Goal: Transaction & Acquisition: Purchase product/service

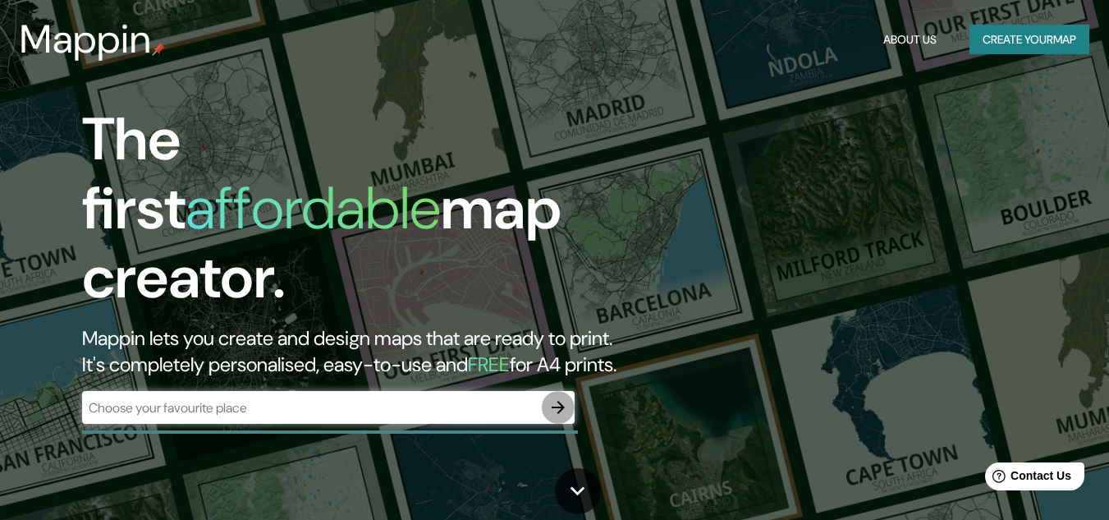
click at [560, 401] on icon "button" at bounding box center [558, 407] width 13 height 13
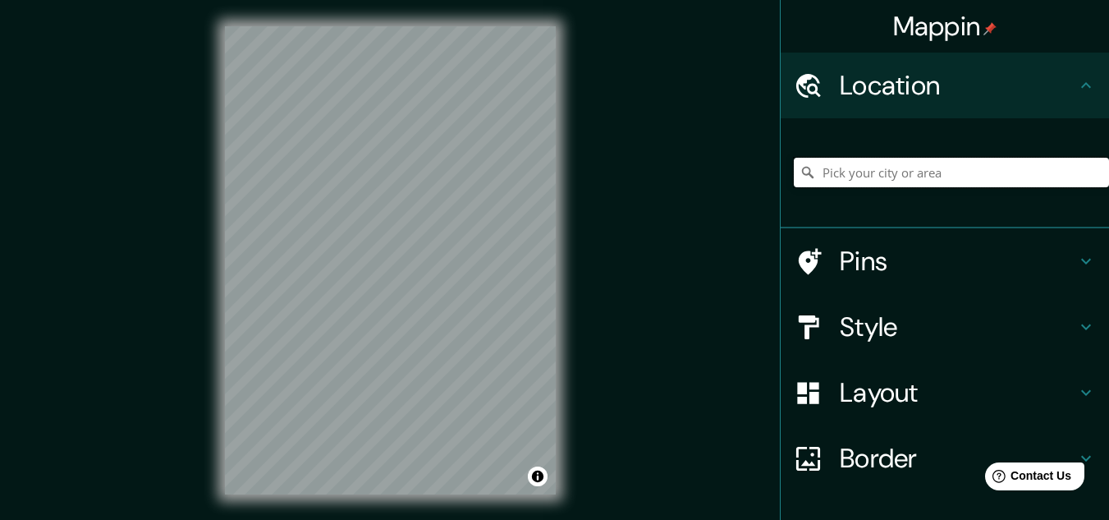
click at [832, 169] on input "Pick your city or area" at bounding box center [951, 173] width 315 height 30
type input "[GEOGRAPHIC_DATA], [GEOGRAPHIC_DATA], [GEOGRAPHIC_DATA], [GEOGRAPHIC_DATA]"
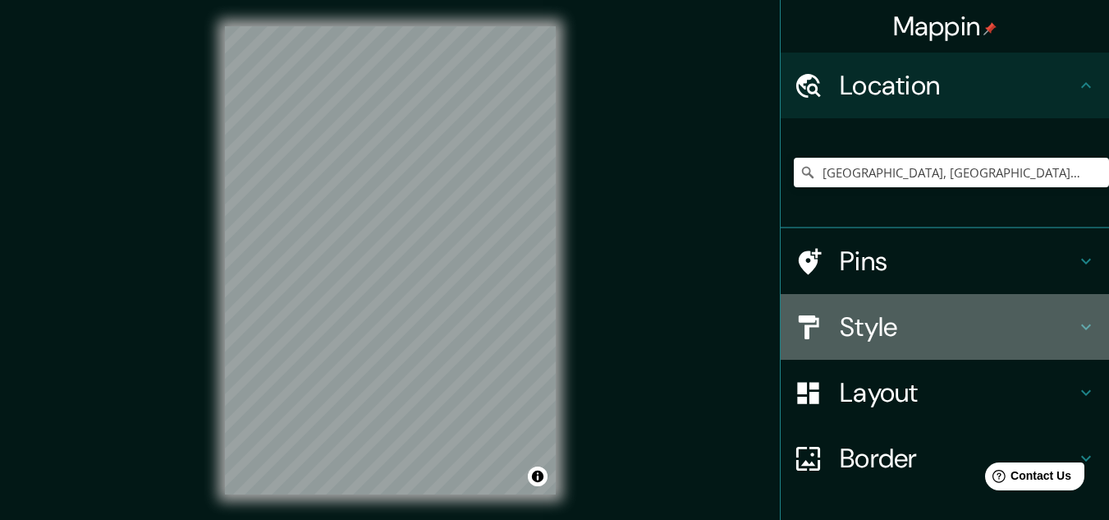
click at [1081, 326] on icon at bounding box center [1086, 327] width 10 height 6
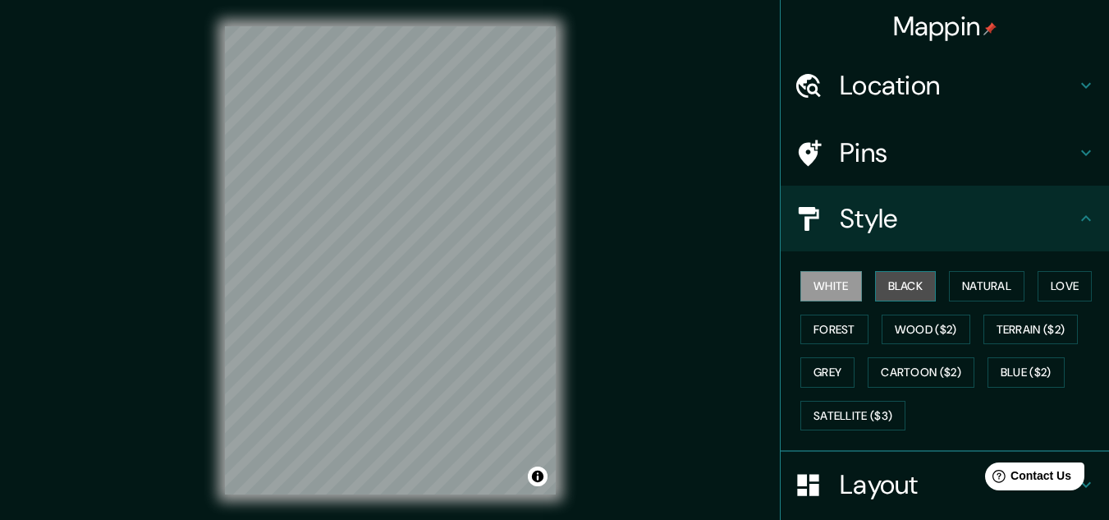
click at [893, 278] on button "Black" at bounding box center [906, 286] width 62 height 30
click at [823, 280] on button "White" at bounding box center [832, 286] width 62 height 30
click at [984, 295] on button "Natural" at bounding box center [987, 286] width 76 height 30
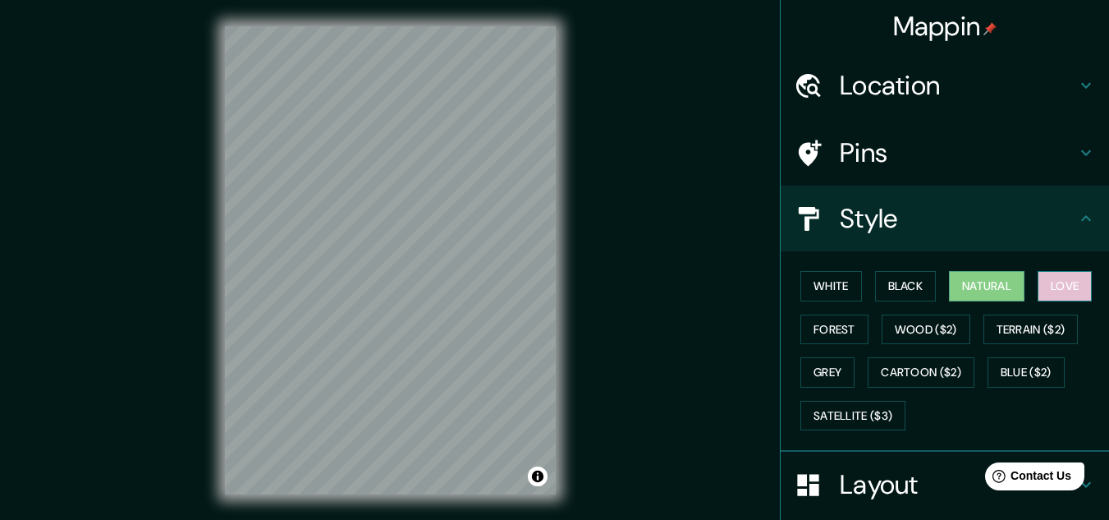
click at [1066, 284] on button "Love" at bounding box center [1065, 286] width 54 height 30
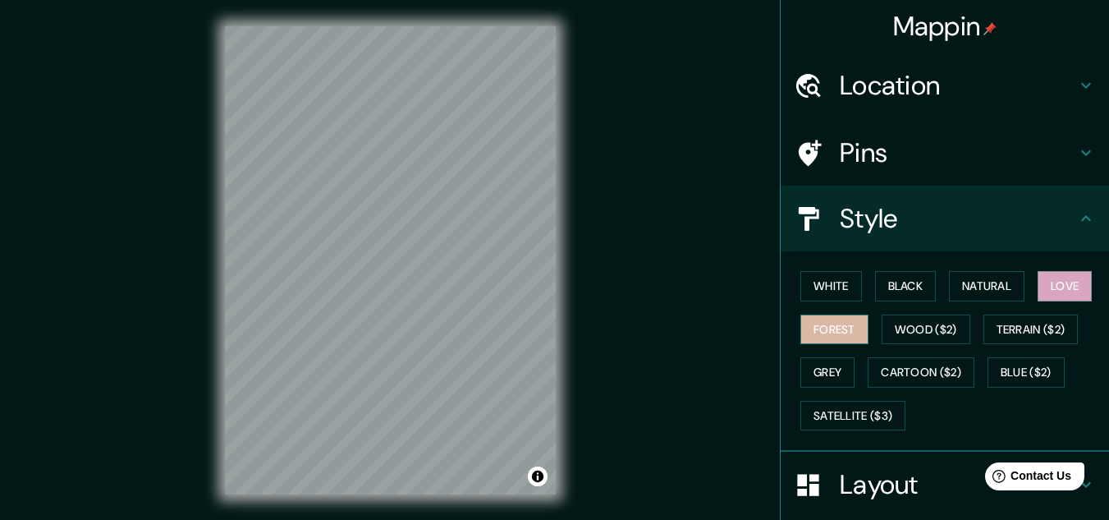
click at [810, 319] on button "Forest" at bounding box center [835, 330] width 68 height 30
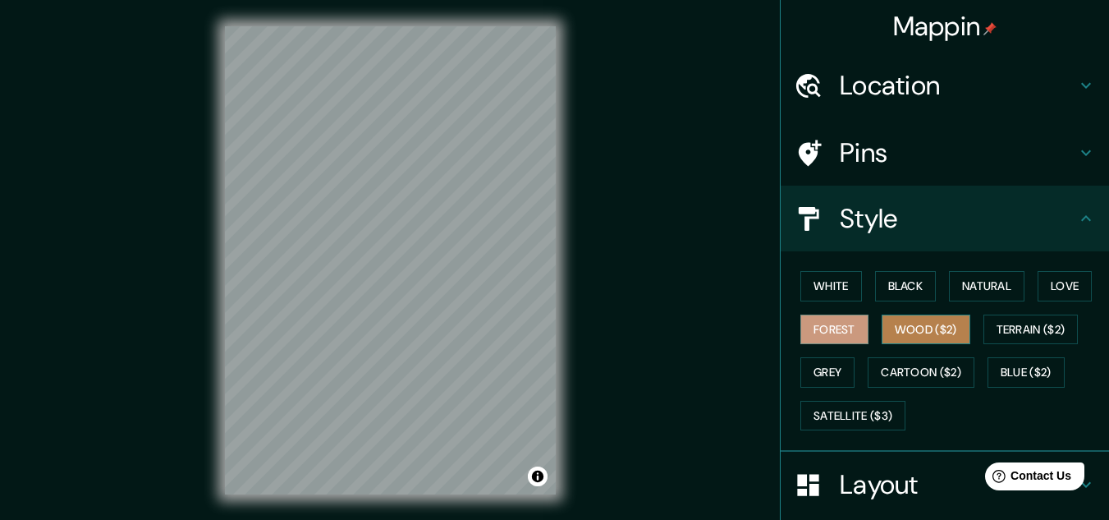
click at [897, 334] on button "Wood ($2)" at bounding box center [926, 330] width 89 height 30
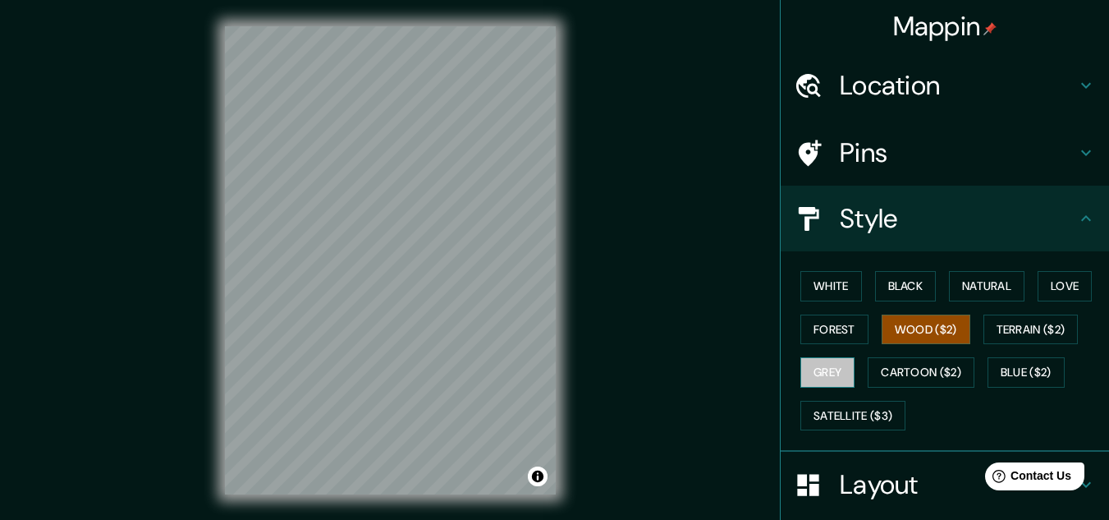
click at [809, 365] on button "Grey" at bounding box center [828, 372] width 54 height 30
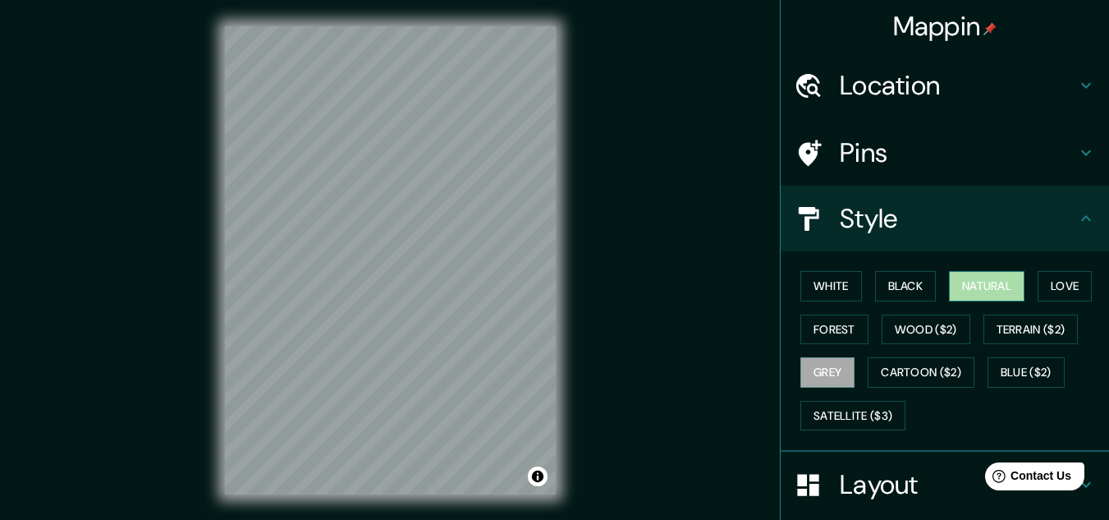
click at [963, 290] on button "Natural" at bounding box center [987, 286] width 76 height 30
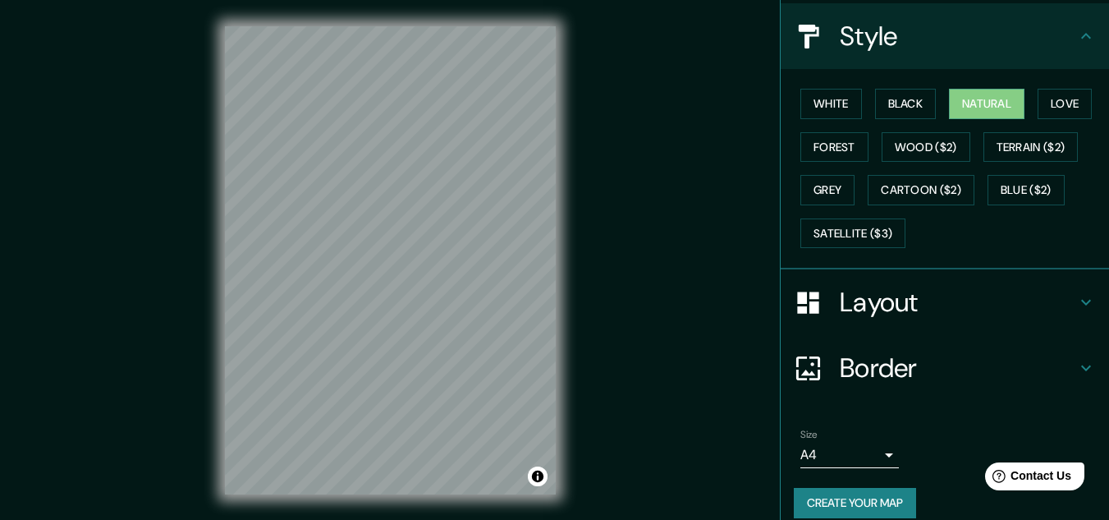
scroll to position [200, 0]
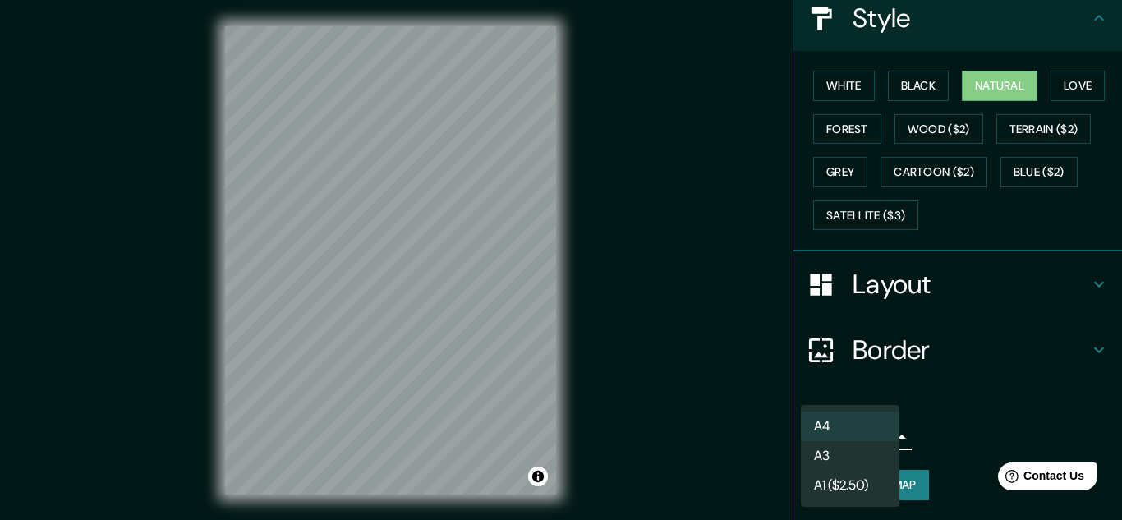
click at [874, 439] on body "Mappin Location [GEOGRAPHIC_DATA], [GEOGRAPHIC_DATA], [GEOGRAPHIC_DATA], [GEOGR…" at bounding box center [561, 260] width 1122 height 520
click at [851, 443] on li "A3" at bounding box center [850, 456] width 99 height 30
click at [879, 443] on body "Mappin Location [GEOGRAPHIC_DATA], [GEOGRAPHIC_DATA], [GEOGRAPHIC_DATA], [GEOGR…" at bounding box center [561, 260] width 1122 height 520
click at [870, 423] on li "A4" at bounding box center [850, 426] width 99 height 30
type input "single"
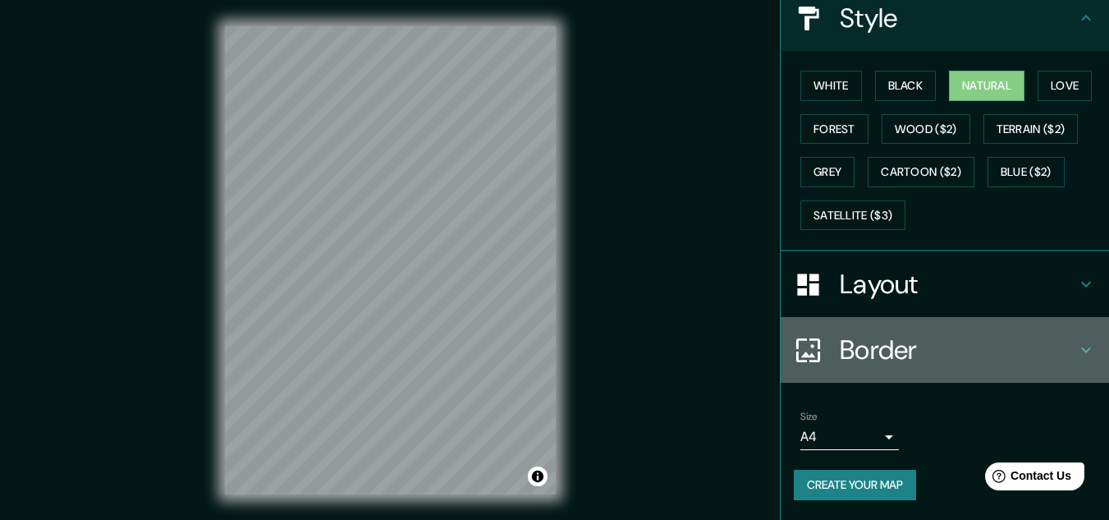
click at [1077, 347] on icon at bounding box center [1087, 350] width 20 height 20
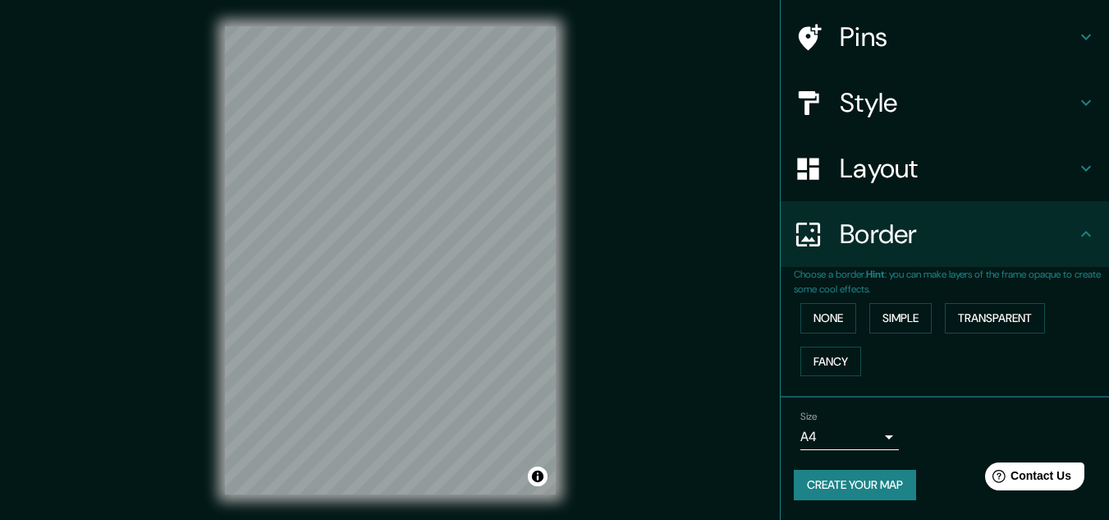
scroll to position [116, 0]
click at [824, 314] on button "None" at bounding box center [829, 318] width 56 height 30
click at [903, 315] on button "Simple" at bounding box center [901, 318] width 62 height 30
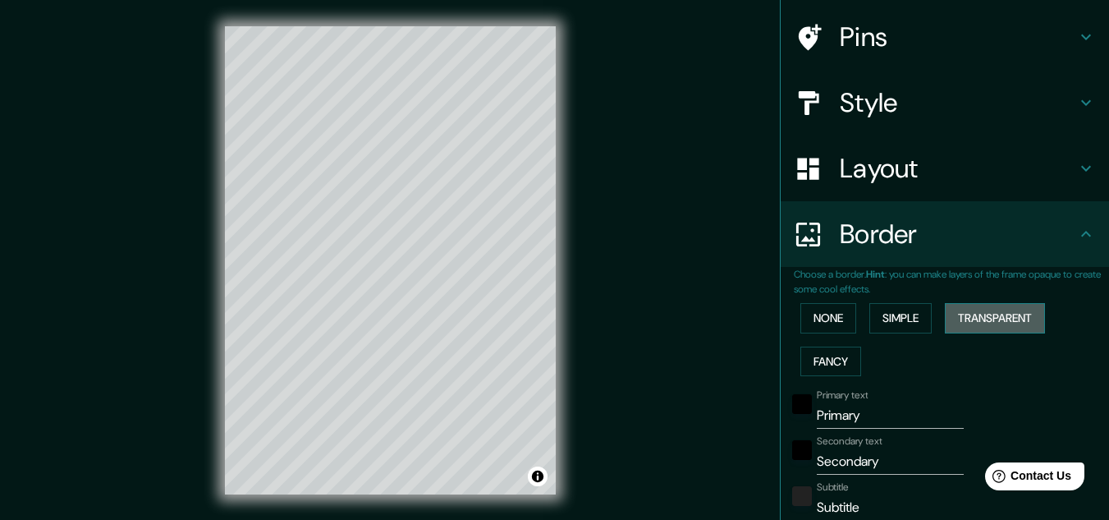
click at [986, 314] on button "Transparent" at bounding box center [995, 318] width 100 height 30
click at [811, 358] on button "Fancy" at bounding box center [831, 362] width 61 height 30
click at [819, 319] on button "None" at bounding box center [829, 318] width 56 height 30
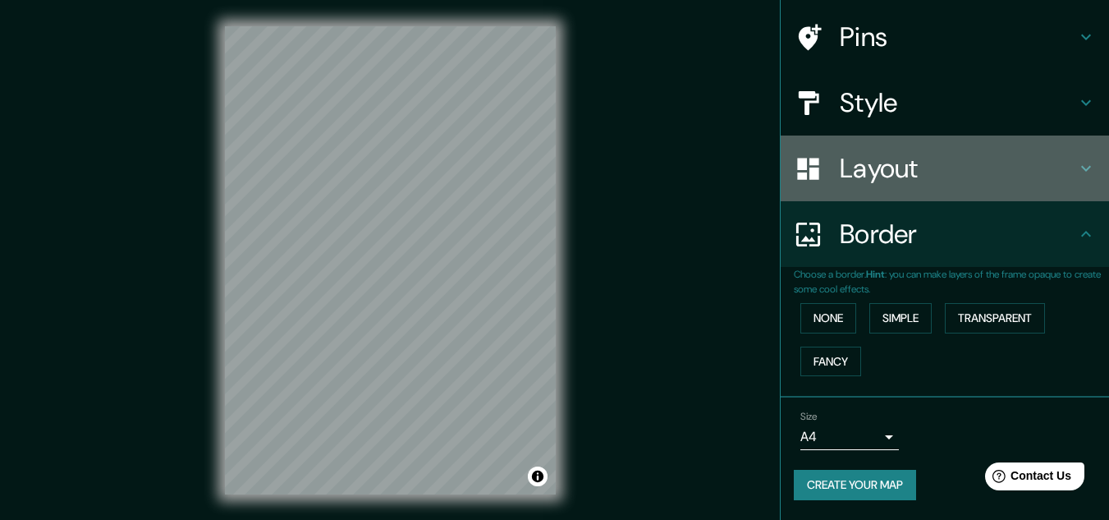
click at [1062, 163] on h4 "Layout" at bounding box center [958, 168] width 237 height 33
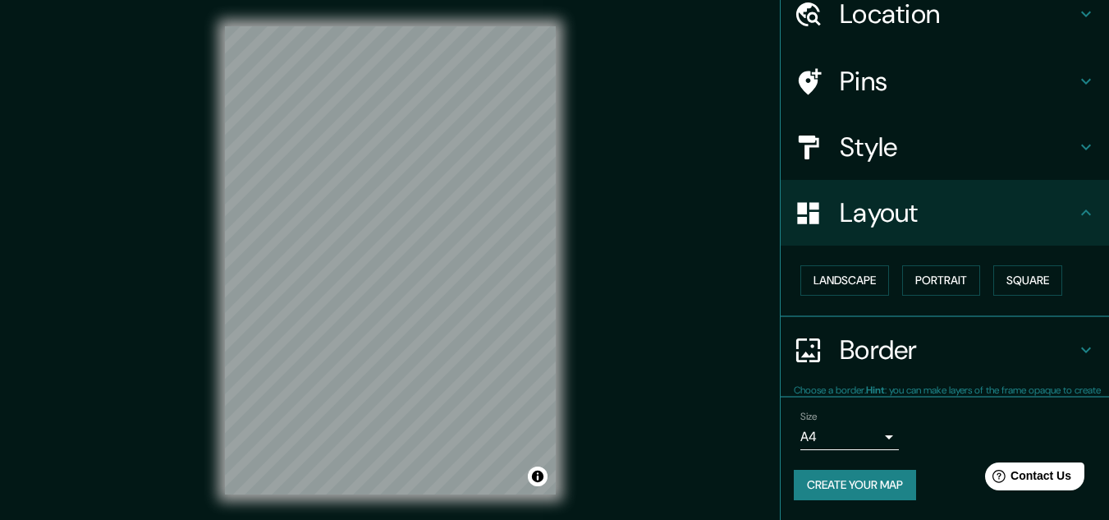
scroll to position [71, 0]
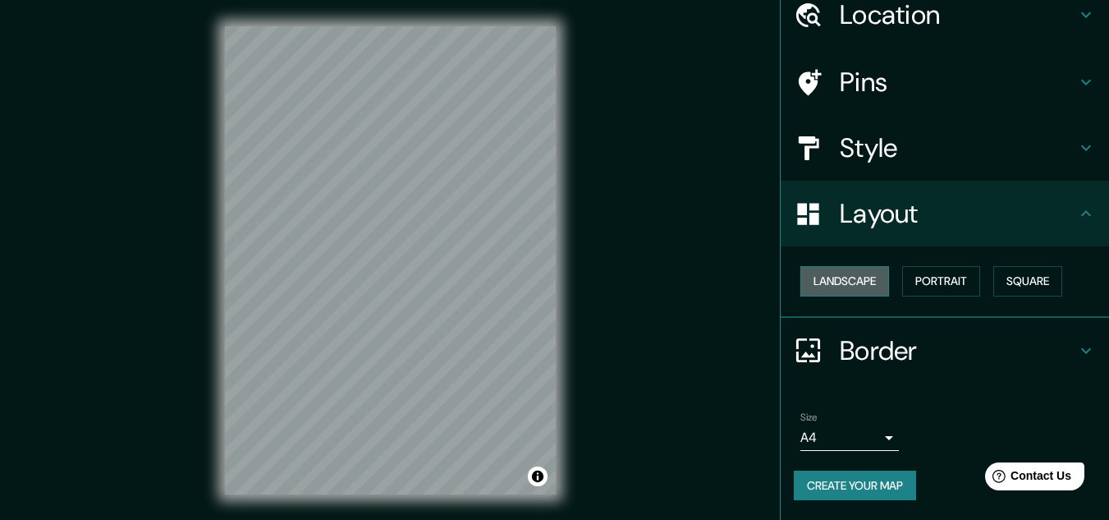
click at [857, 283] on button "Landscape" at bounding box center [845, 281] width 89 height 30
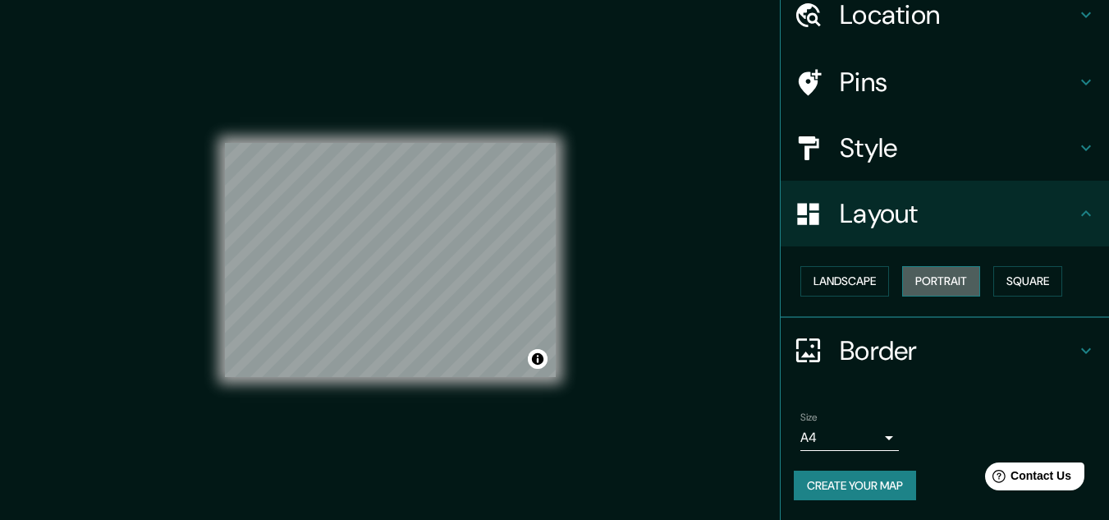
click at [924, 282] on button "Portrait" at bounding box center [941, 281] width 78 height 30
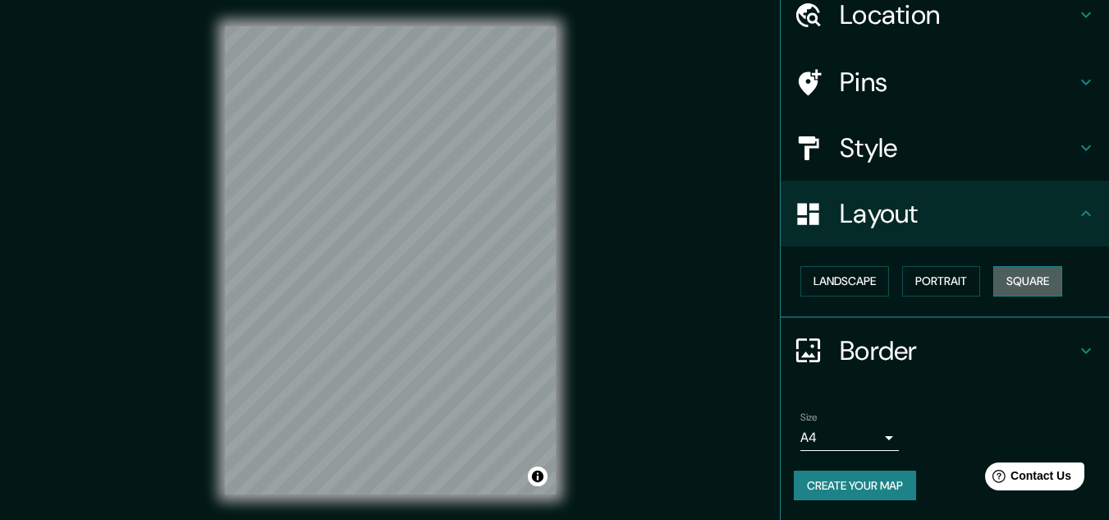
click at [1008, 273] on button "Square" at bounding box center [1028, 281] width 69 height 30
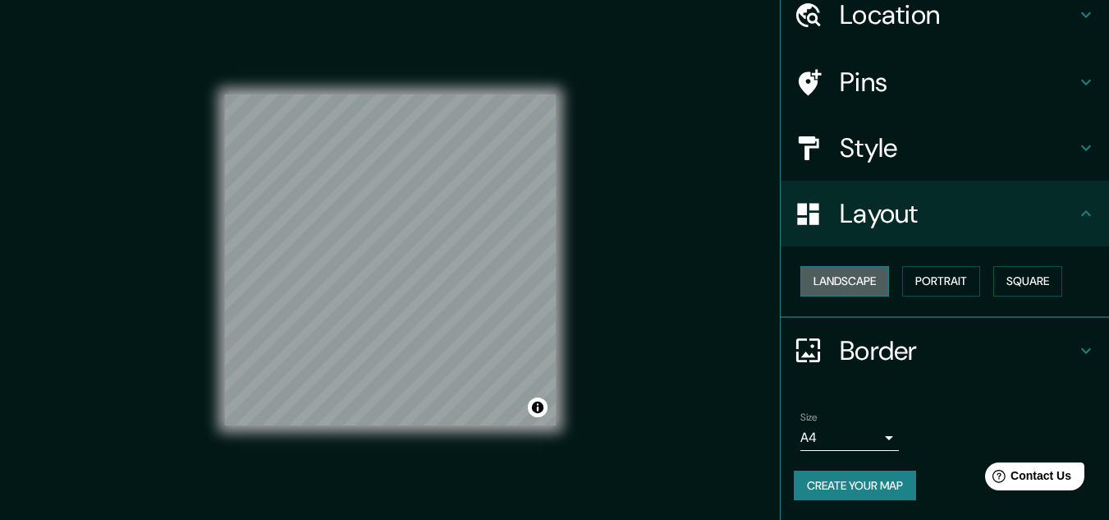
click at [854, 287] on button "Landscape" at bounding box center [845, 281] width 89 height 30
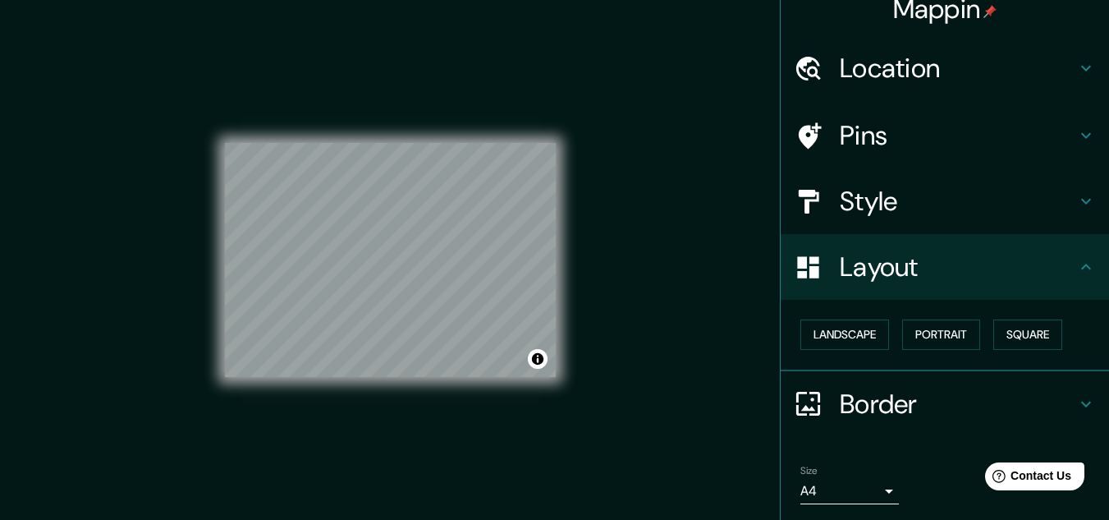
scroll to position [0, 0]
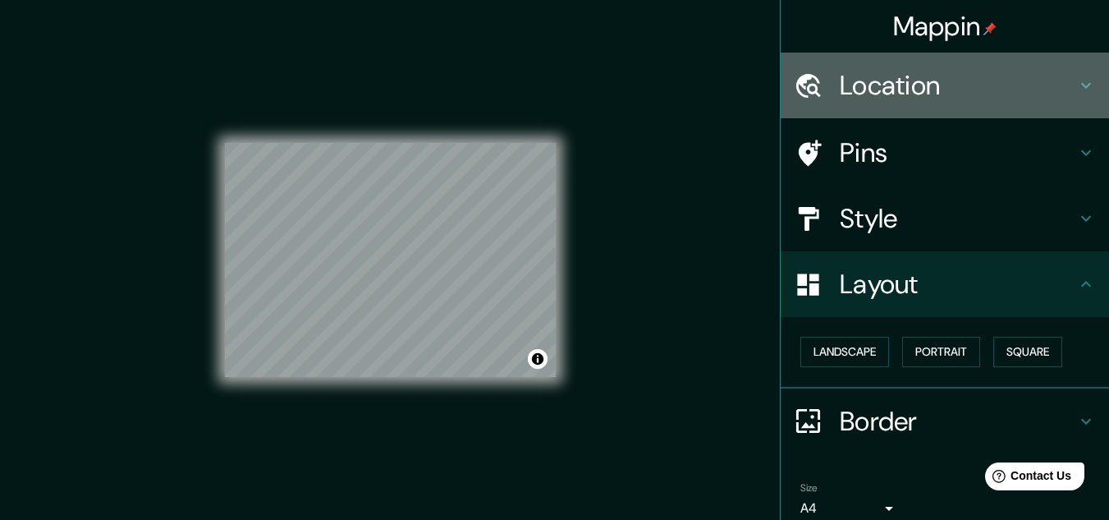
click at [1077, 84] on icon at bounding box center [1087, 86] width 20 height 20
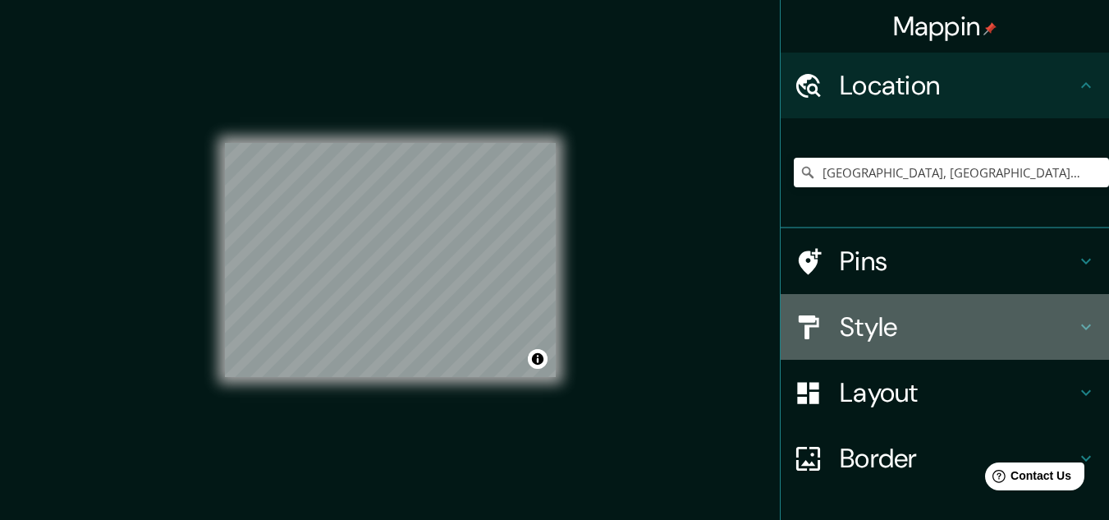
click at [927, 328] on h4 "Style" at bounding box center [958, 326] width 237 height 33
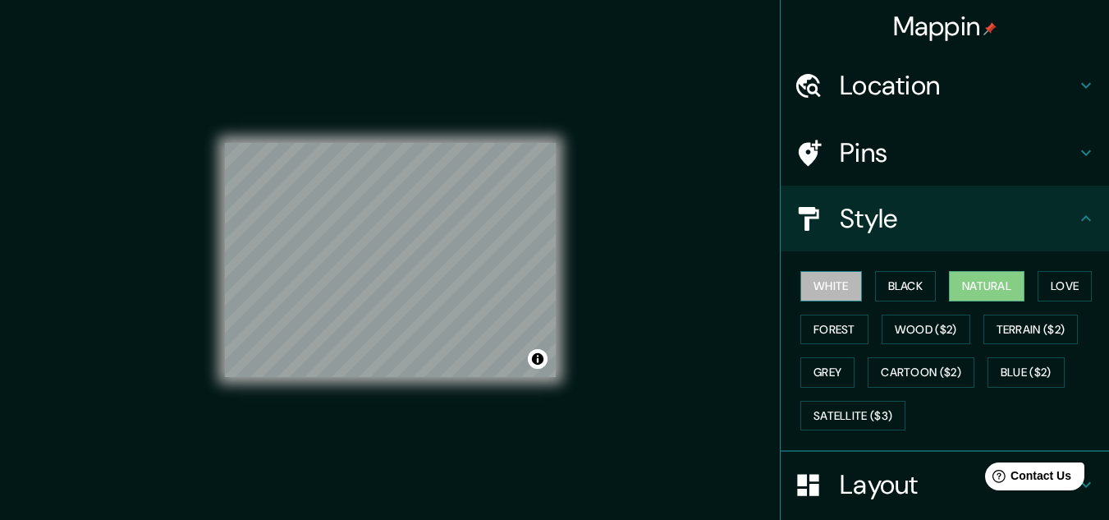
click at [821, 278] on button "White" at bounding box center [832, 286] width 62 height 30
click at [969, 290] on button "Natural" at bounding box center [987, 286] width 76 height 30
click at [822, 287] on button "White" at bounding box center [832, 286] width 62 height 30
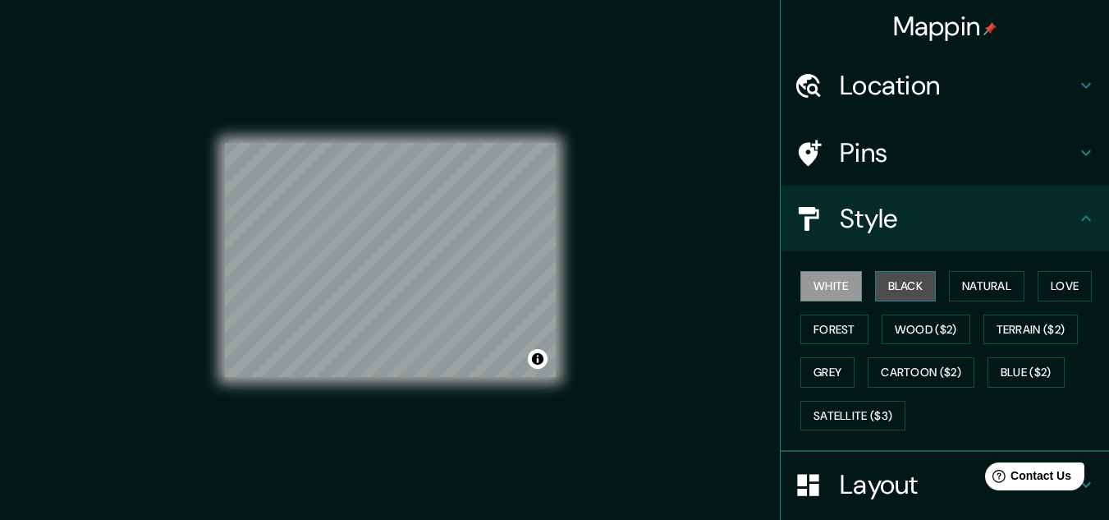
click at [901, 277] on button "Black" at bounding box center [906, 286] width 62 height 30
click at [833, 279] on button "White" at bounding box center [832, 286] width 62 height 30
click at [973, 281] on button "Natural" at bounding box center [987, 286] width 76 height 30
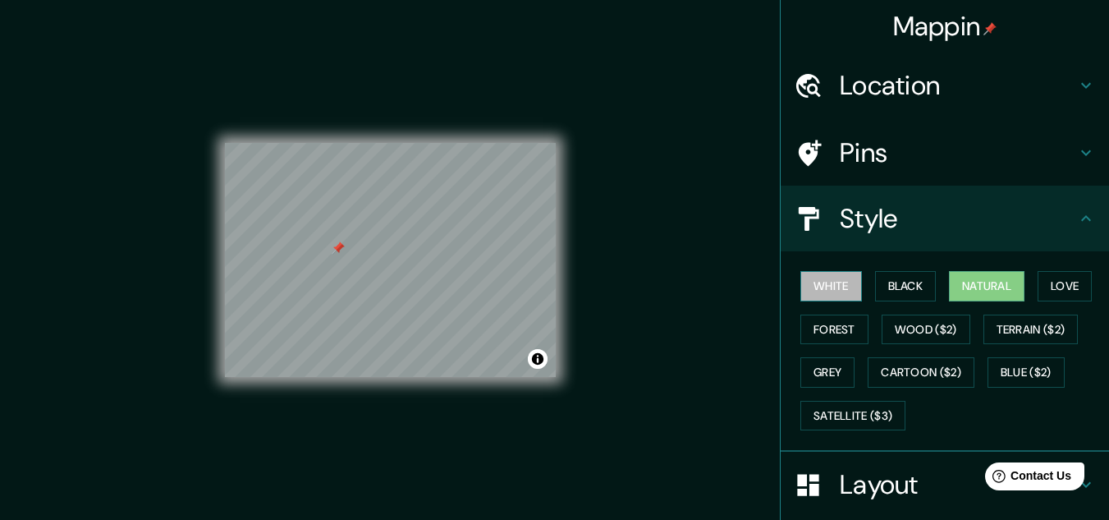
click at [826, 282] on button "White" at bounding box center [832, 286] width 62 height 30
click at [952, 286] on button "Natural" at bounding box center [987, 286] width 76 height 30
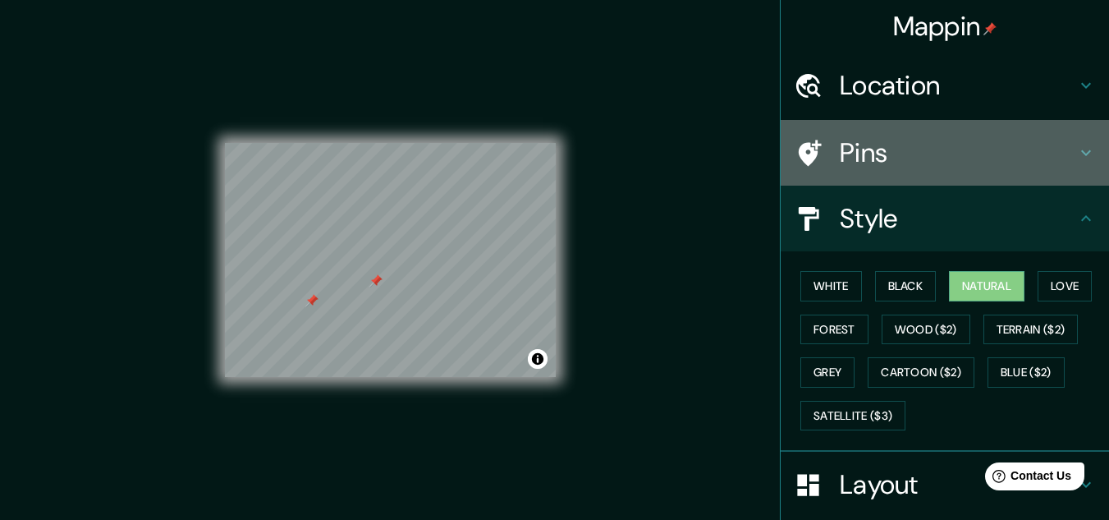
click at [1001, 162] on h4 "Pins" at bounding box center [958, 152] width 237 height 33
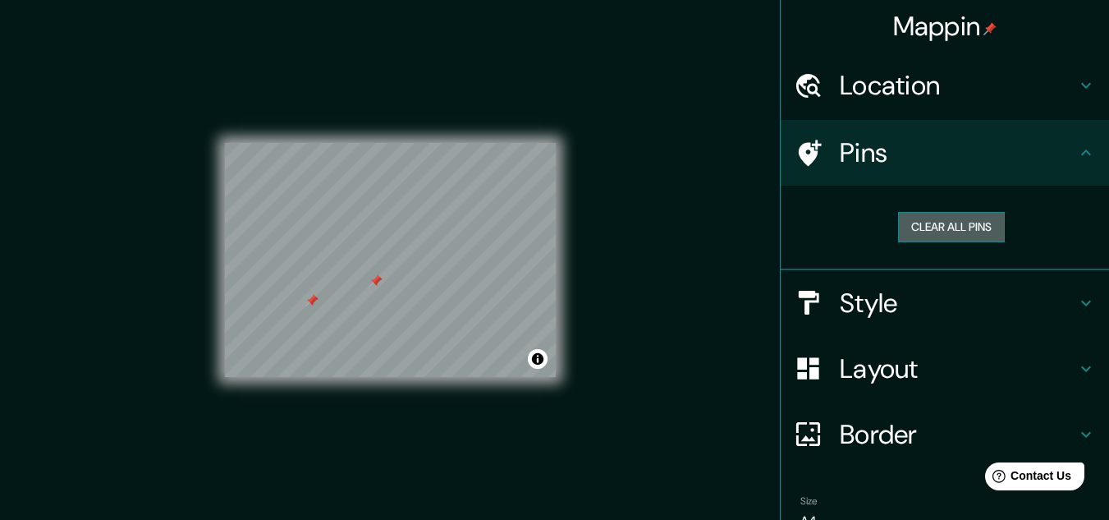
click at [929, 224] on button "Clear all pins" at bounding box center [951, 227] width 107 height 30
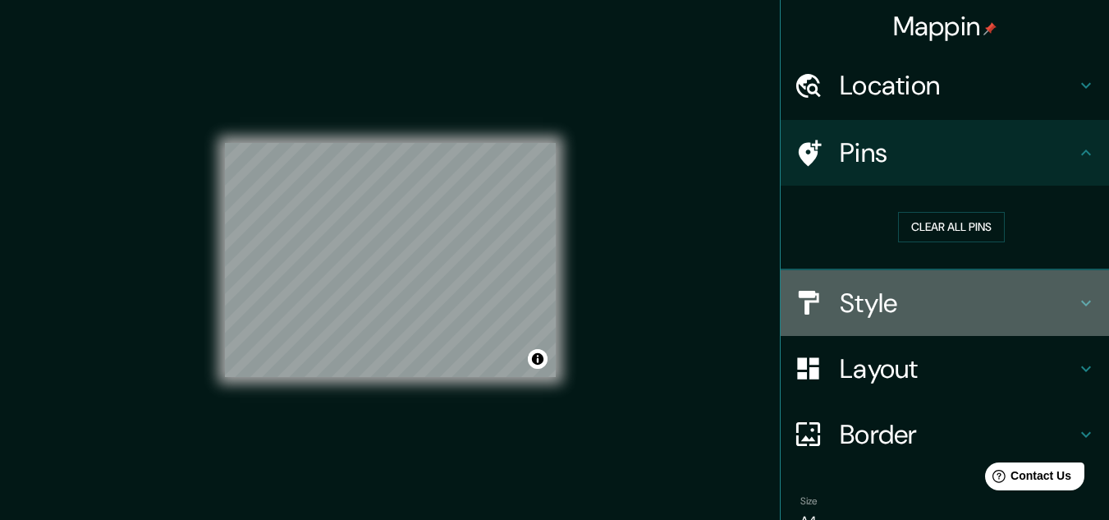
click at [1081, 302] on icon at bounding box center [1086, 303] width 10 height 6
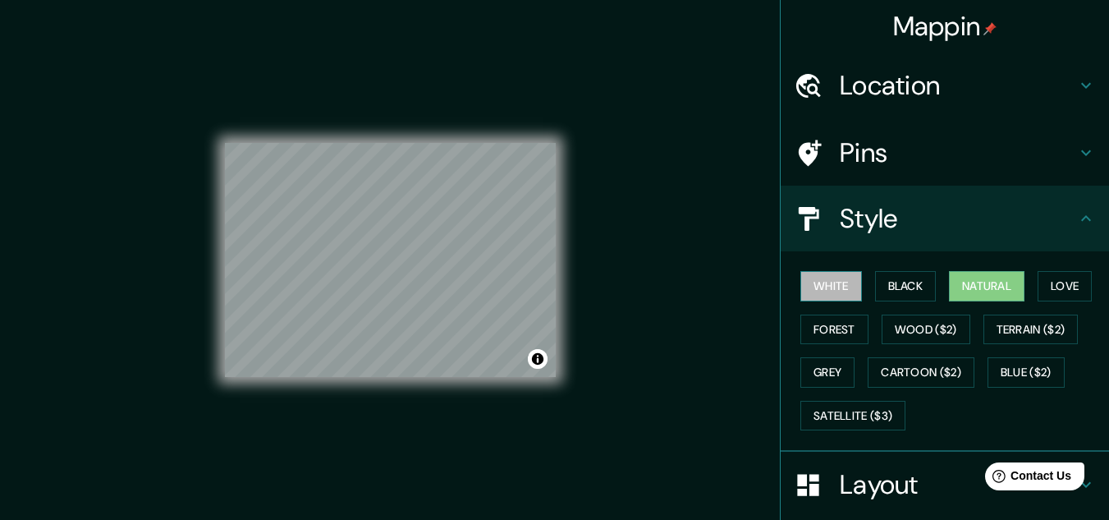
click at [843, 293] on button "White" at bounding box center [832, 286] width 62 height 30
click at [990, 273] on button "Natural" at bounding box center [987, 286] width 76 height 30
click at [944, 157] on h4 "Pins" at bounding box center [958, 152] width 237 height 33
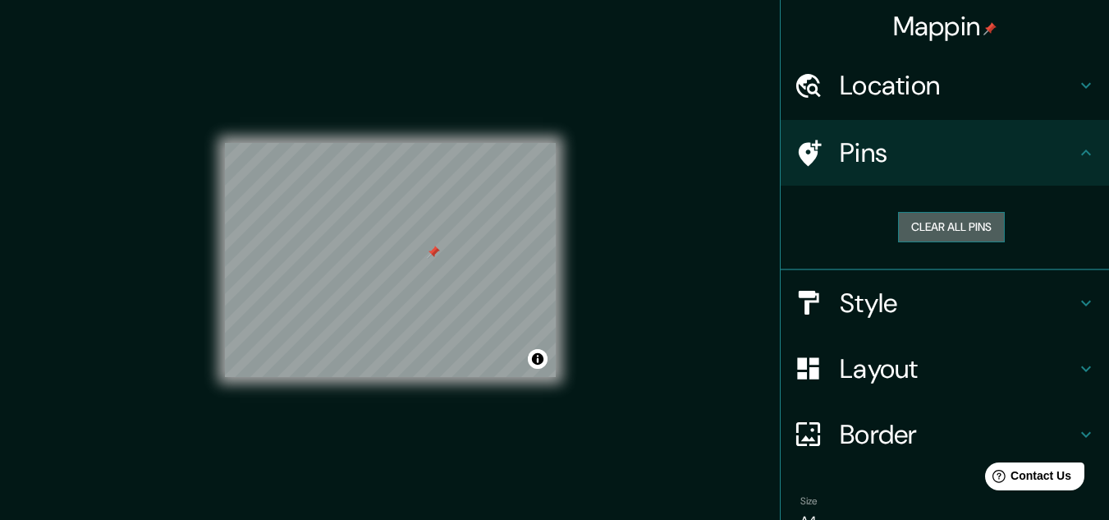
click at [975, 219] on button "Clear all pins" at bounding box center [951, 227] width 107 height 30
